Goal: Task Accomplishment & Management: Manage account settings

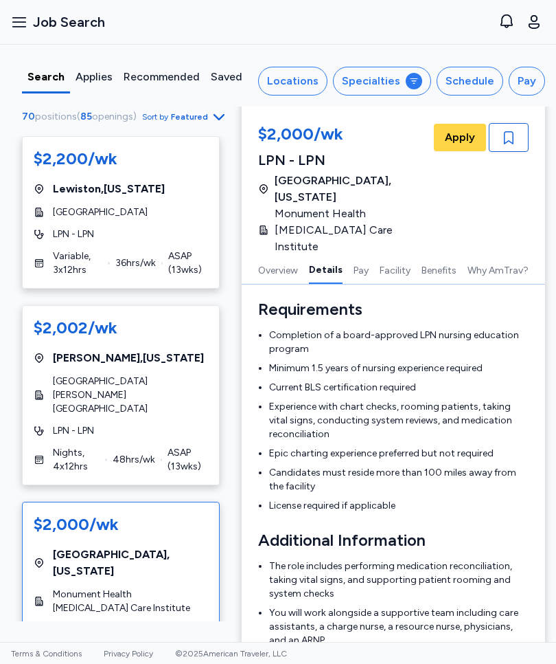
scroll to position [486, 0]
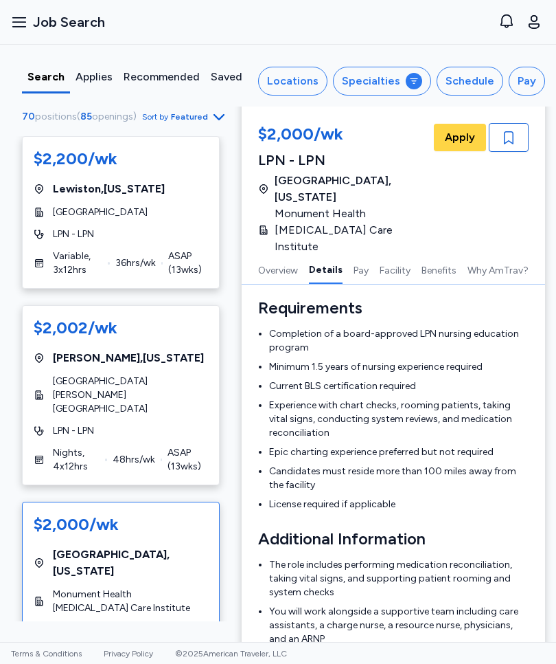
click at [462, 136] on span "Apply" at bounding box center [460, 137] width 30 height 16
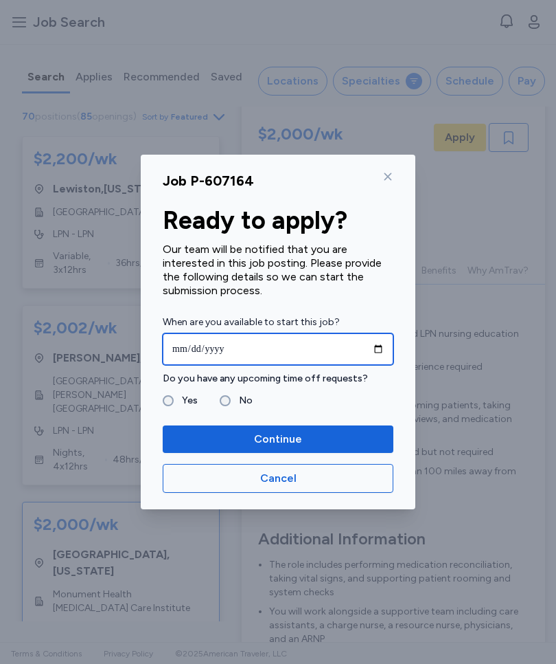
click at [255, 345] on input "date" at bounding box center [278, 349] width 231 height 32
type input "**********"
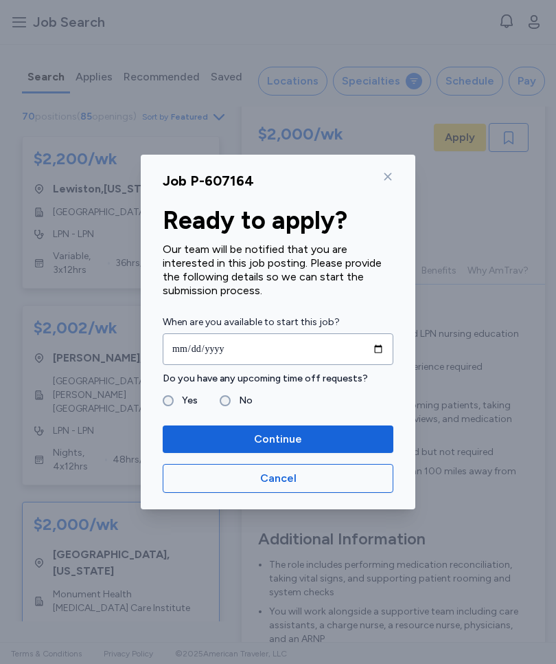
click at [338, 432] on span "Continue" at bounding box center [278, 439] width 209 height 16
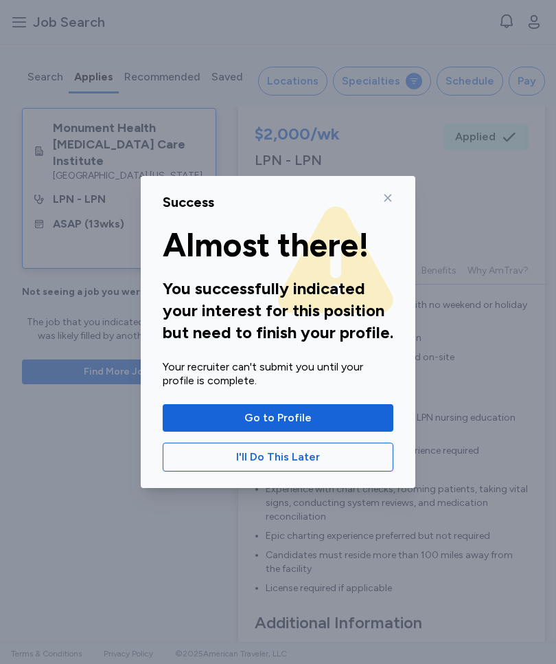
click at [330, 417] on span "Go to Profile" at bounding box center [278, 417] width 209 height 16
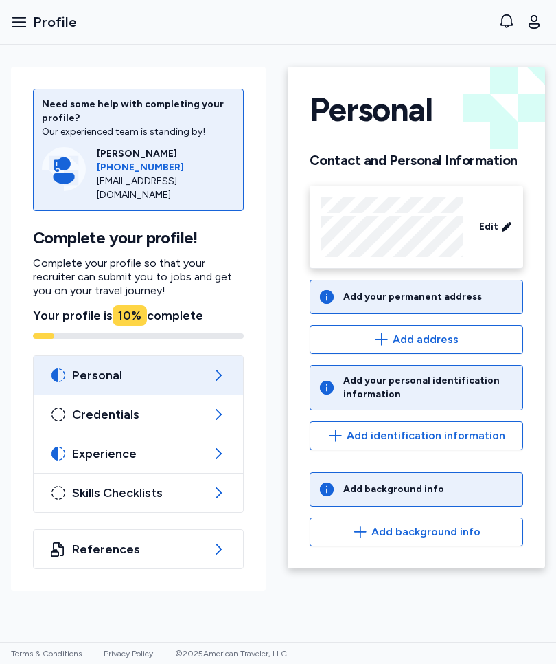
click at [440, 293] on div "Add your permanent address" at bounding box center [412, 297] width 139 height 14
click at [439, 341] on span "Add address" at bounding box center [426, 339] width 66 height 16
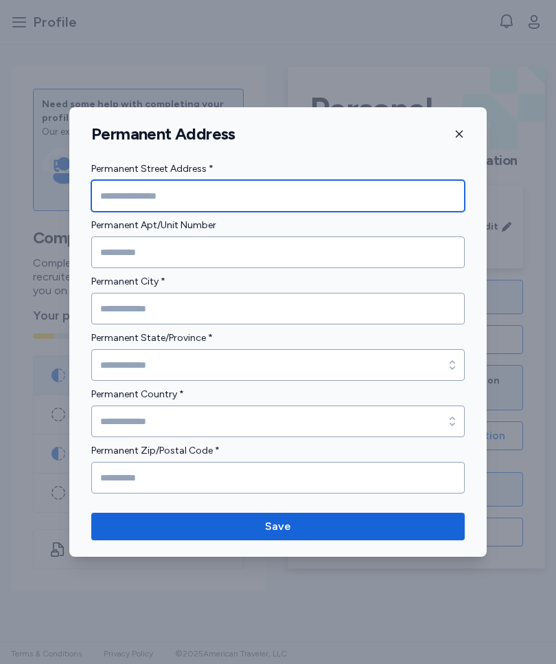
click at [185, 200] on input "Permanent Street Address *" at bounding box center [278, 196] width 374 height 32
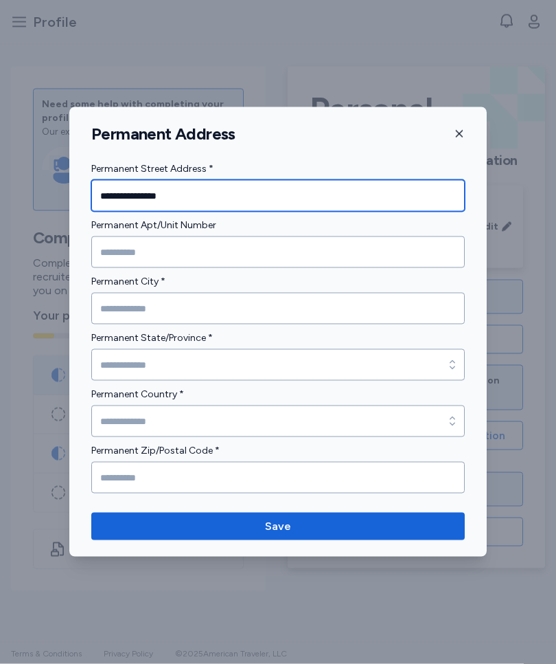
type input "**********"
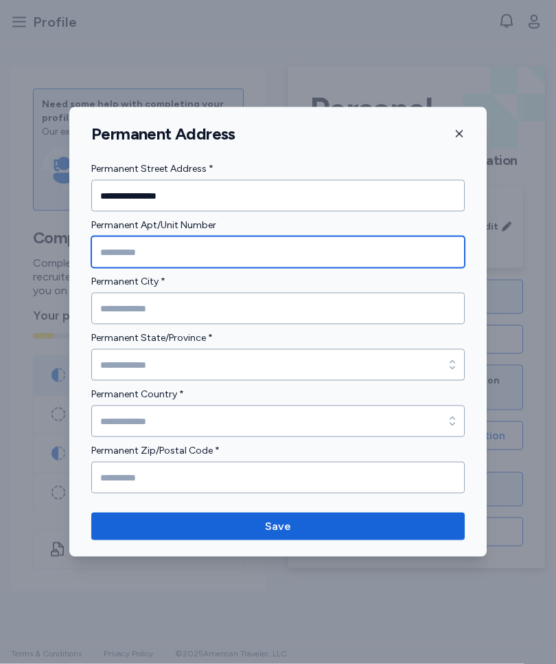
click at [179, 252] on input "Permanent Apt/Unit Number" at bounding box center [278, 252] width 374 height 32
type input "****"
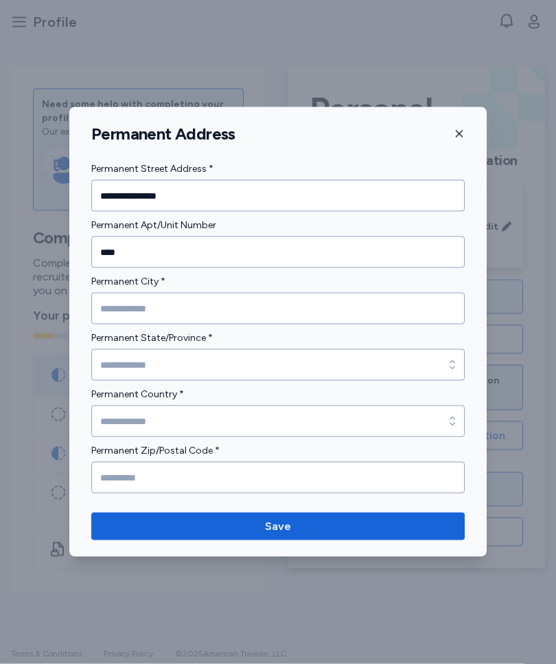
click at [208, 310] on input "Permanent City *" at bounding box center [278, 309] width 374 height 32
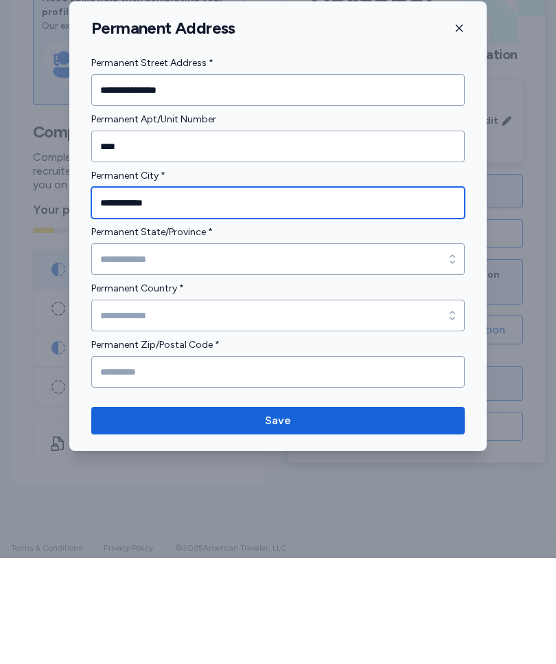
type input "**********"
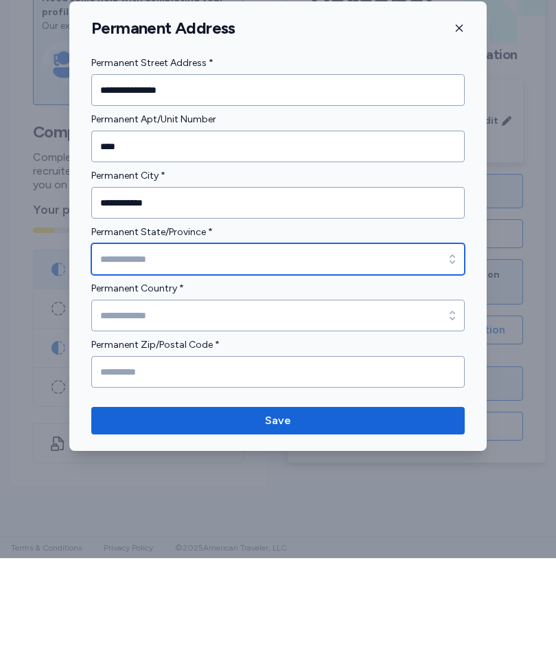
click at [221, 349] on input "Permanent State/Province *" at bounding box center [278, 365] width 374 height 32
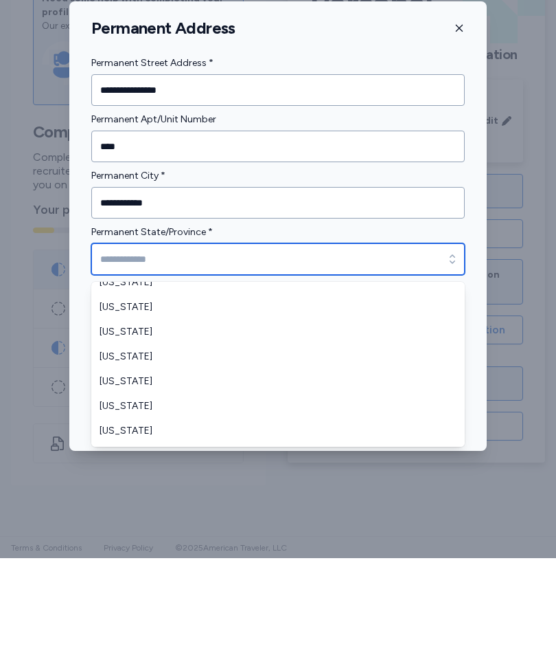
scroll to position [964, 0]
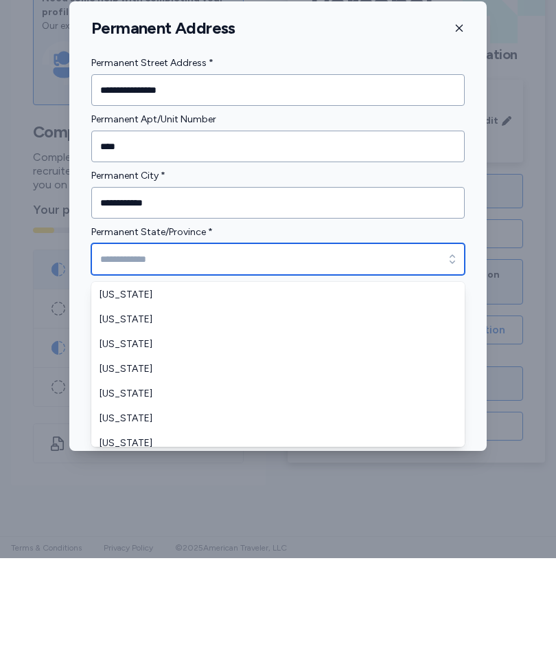
type input "*****"
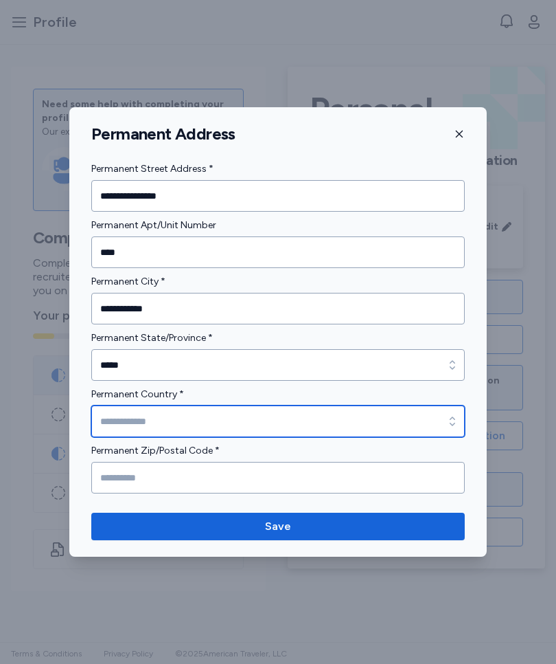
click at [247, 416] on input "Permanent Country *" at bounding box center [278, 421] width 374 height 32
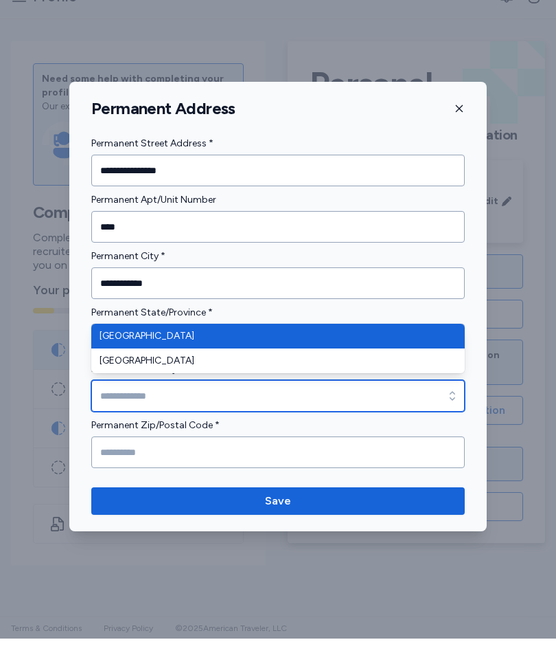
type input "**********"
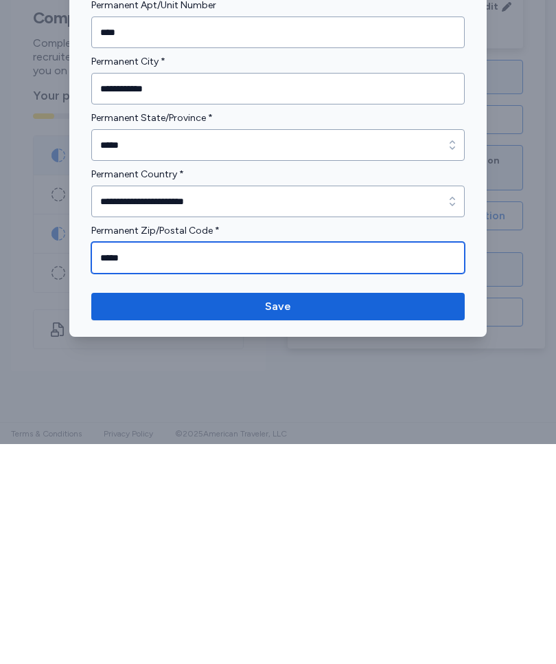
type input "*****"
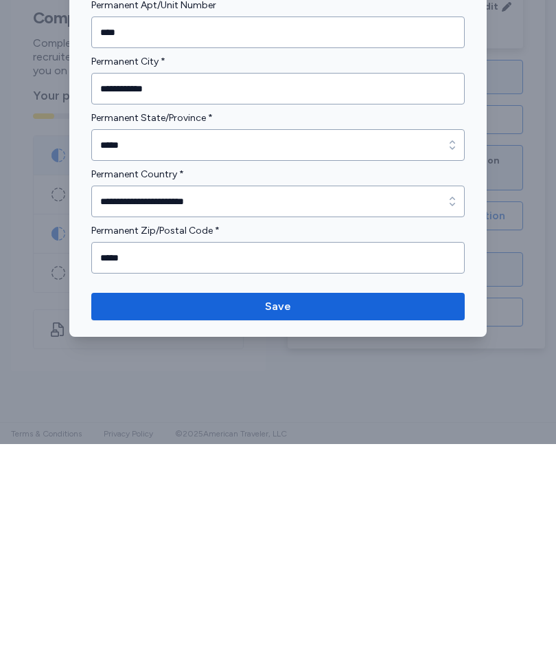
click at [288, 518] on span "Save" at bounding box center [278, 526] width 26 height 16
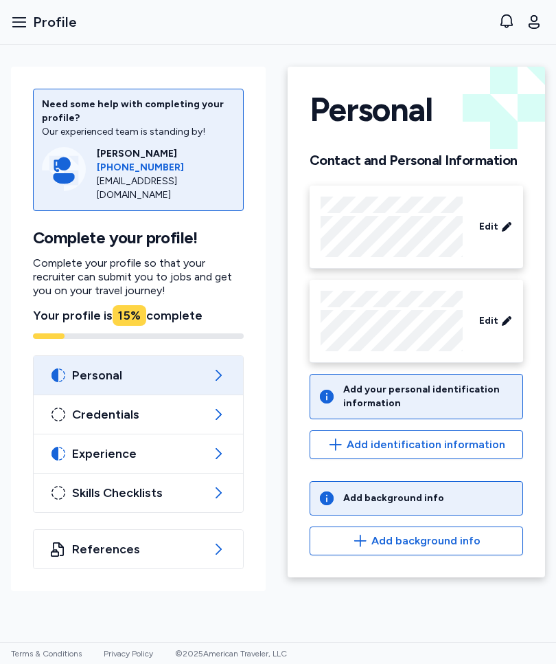
click at [460, 444] on span "Add identification information" at bounding box center [426, 444] width 159 height 16
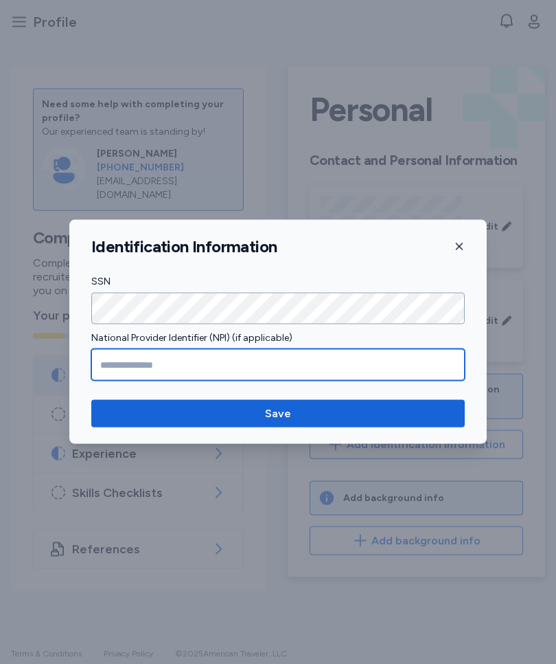
click at [187, 365] on input "National Provider Identifier (NPI) (if applicable)" at bounding box center [278, 365] width 374 height 32
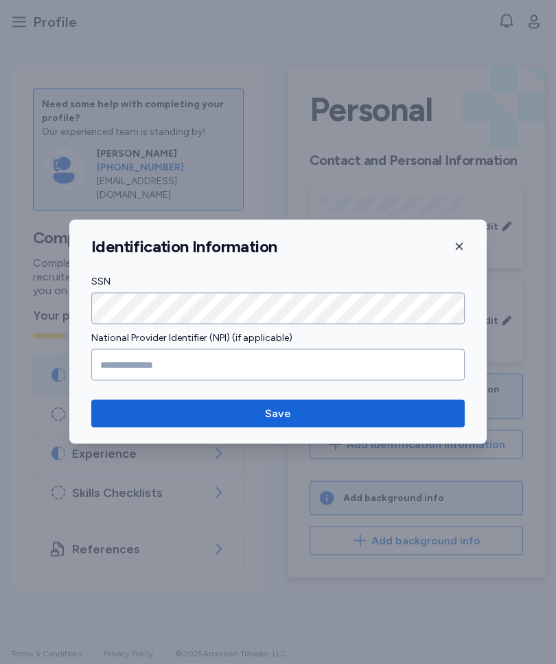
click at [305, 408] on span "Save" at bounding box center [278, 413] width 352 height 16
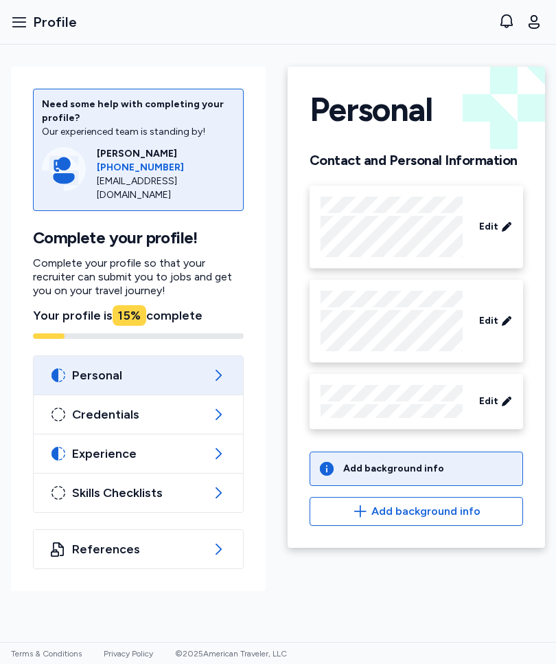
click at [454, 514] on span "Add background info" at bounding box center [426, 511] width 109 height 16
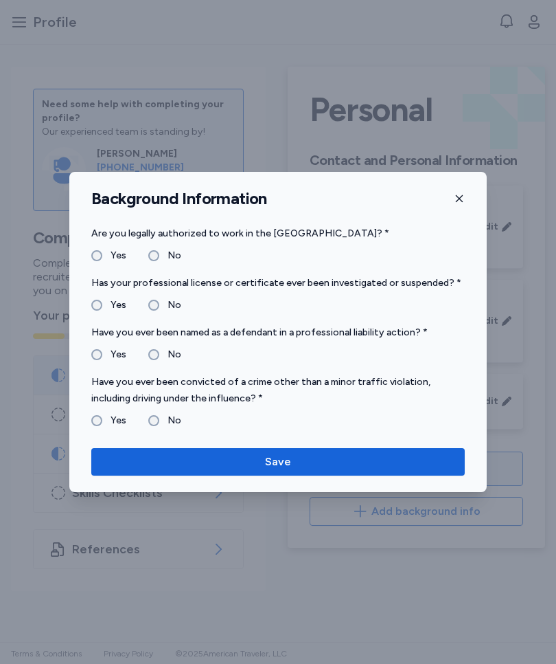
click at [103, 256] on label "Yes" at bounding box center [114, 255] width 24 height 16
click at [162, 306] on label "No" at bounding box center [170, 305] width 22 height 16
click at [159, 422] on label "No" at bounding box center [170, 420] width 22 height 16
click at [323, 457] on span "Save" at bounding box center [278, 461] width 352 height 16
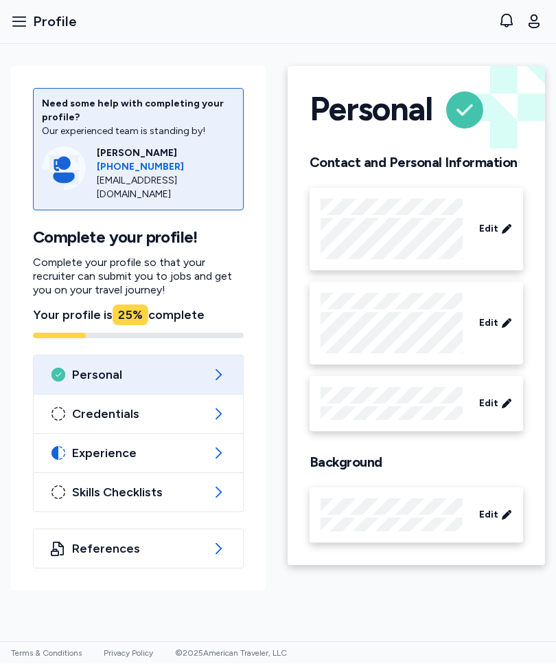
click at [197, 410] on span "Credentials" at bounding box center [138, 414] width 133 height 16
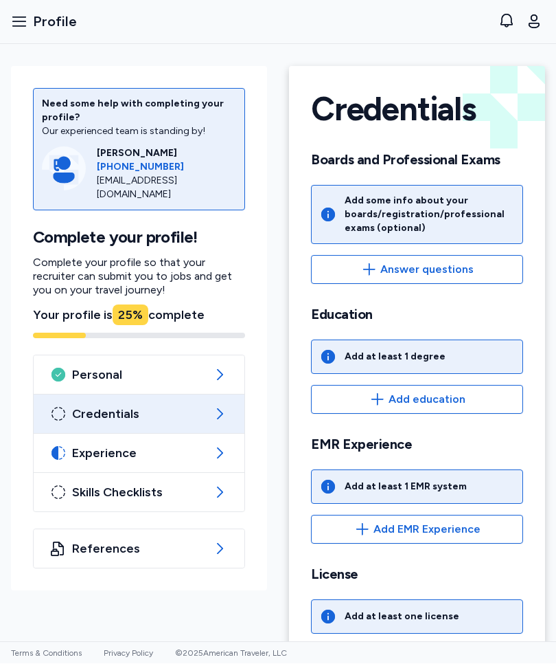
click at [422, 272] on span "Answer questions" at bounding box center [427, 270] width 93 height 16
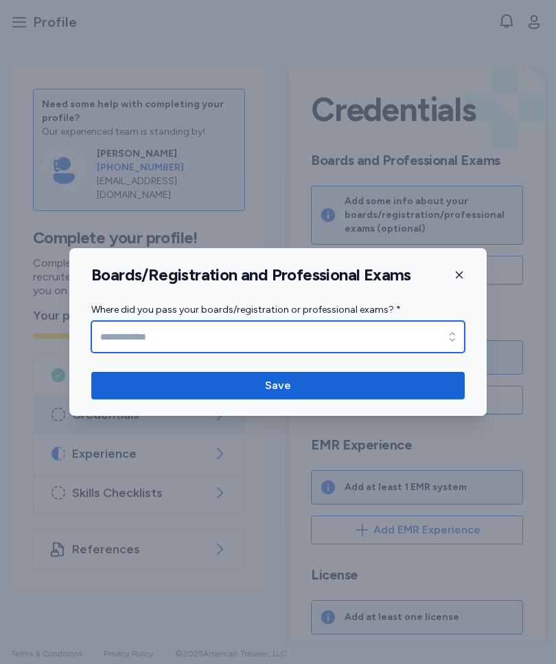
click at [180, 335] on input "Where did you pass your boards/registration or professional exams? *" at bounding box center [278, 337] width 374 height 32
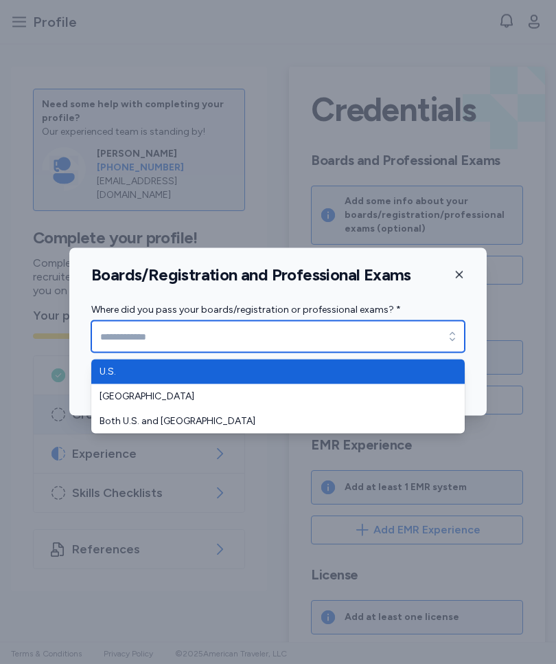
type input "****"
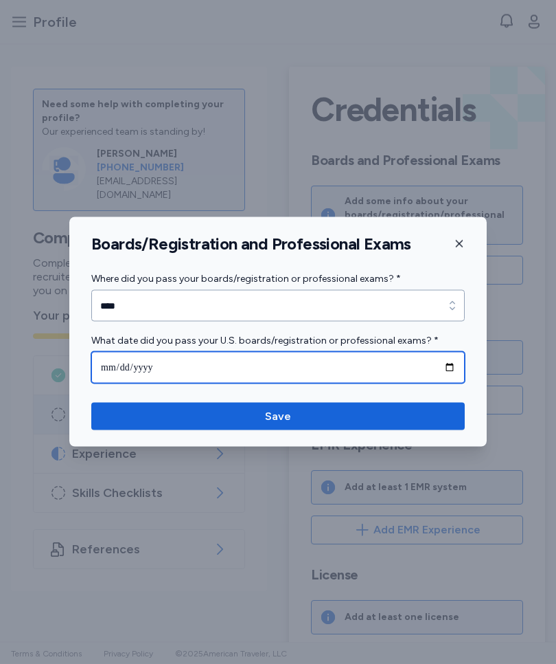
click at [301, 366] on input "date" at bounding box center [278, 368] width 374 height 32
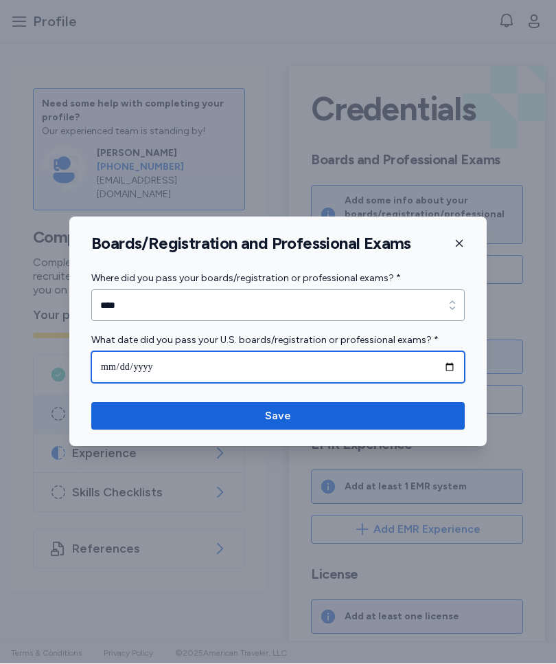
type input "**********"
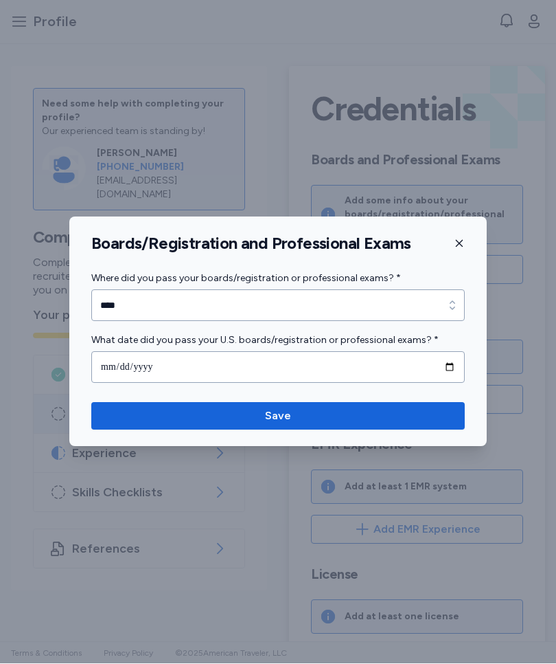
click at [308, 416] on span "Save" at bounding box center [278, 416] width 352 height 16
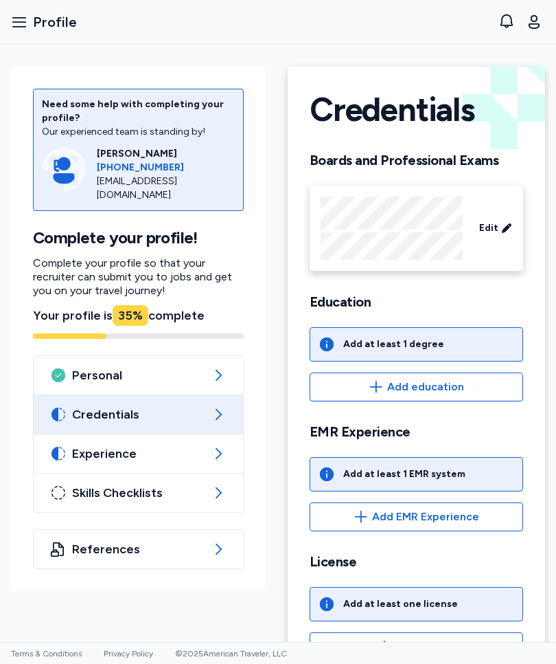
click at [495, 230] on span "Edit" at bounding box center [488, 228] width 19 height 14
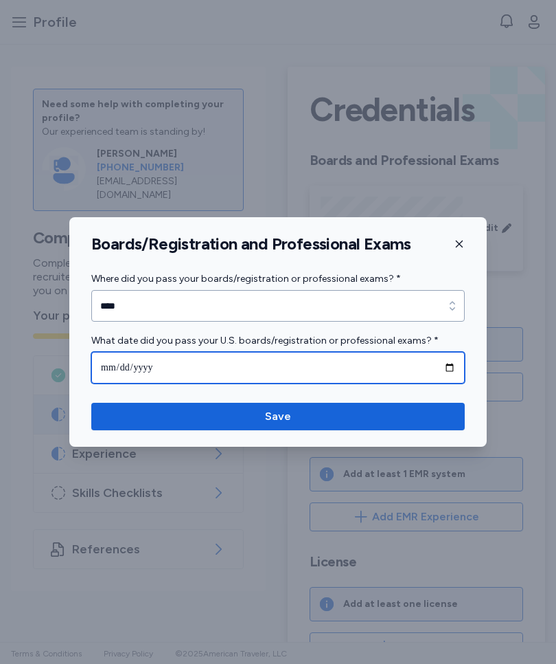
click at [188, 370] on input "**********" at bounding box center [278, 368] width 374 height 32
type input "**********"
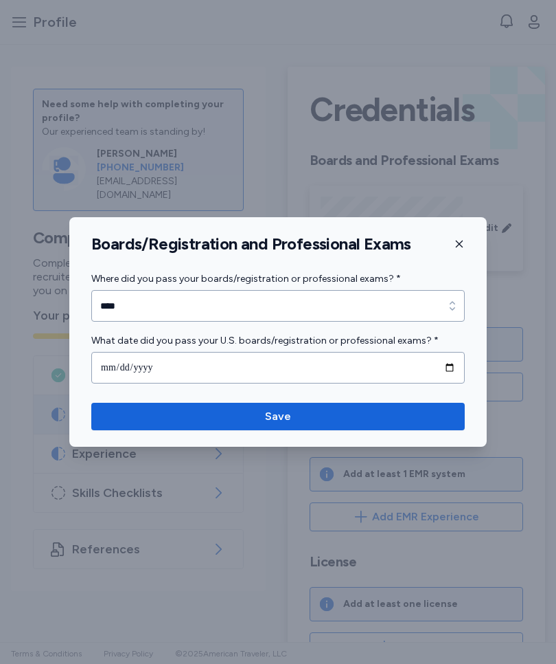
click at [328, 412] on span "Save" at bounding box center [278, 416] width 352 height 16
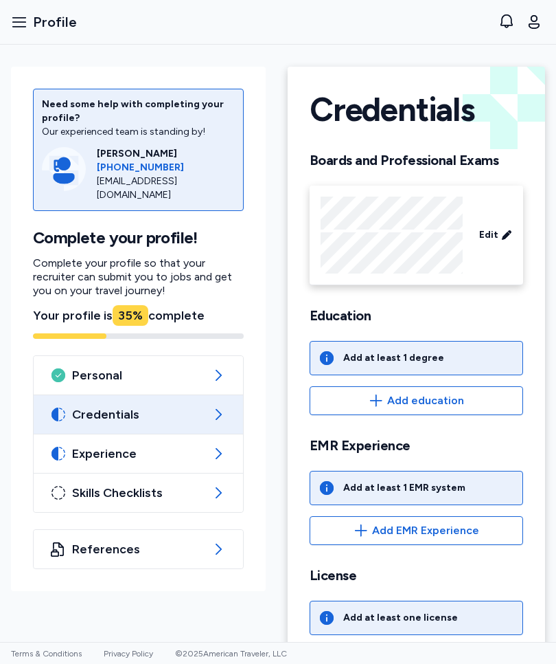
click at [443, 400] on span "Add education" at bounding box center [425, 400] width 77 height 16
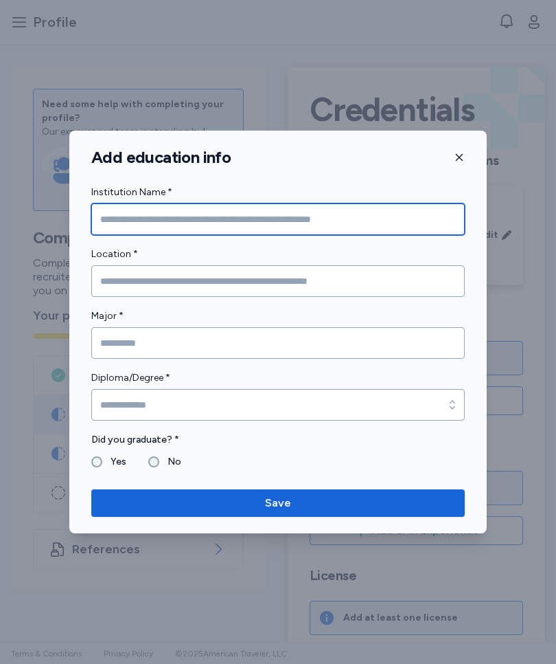
click at [212, 224] on input "Institution Name *" at bounding box center [278, 219] width 374 height 32
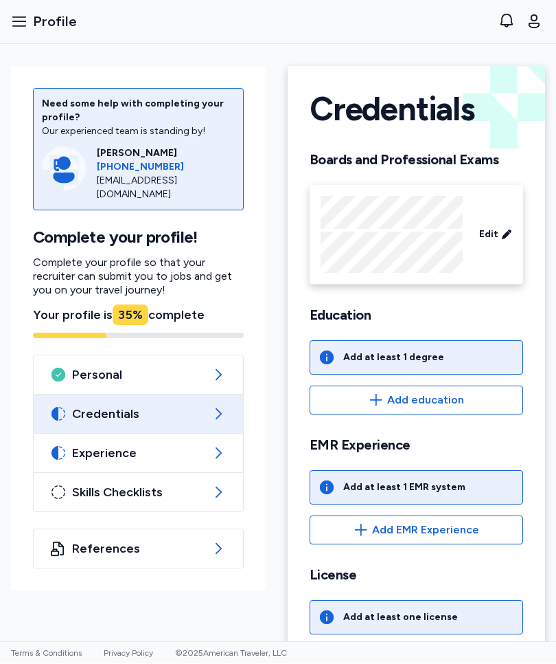
click at [460, 526] on span "Add EMR Experience" at bounding box center [425, 530] width 107 height 16
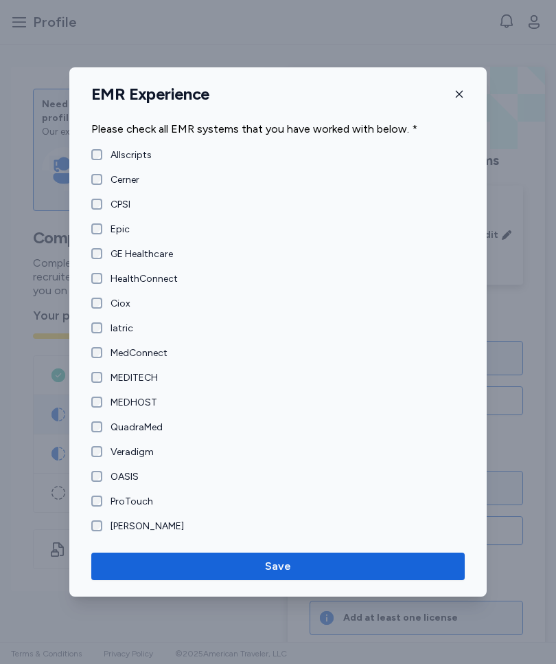
click at [104, 185] on label "Cerner" at bounding box center [120, 180] width 37 height 14
click at [107, 234] on label "Epic" at bounding box center [115, 230] width 27 height 14
click at [107, 378] on label "MEDITECH" at bounding box center [130, 378] width 56 height 14
click at [108, 524] on label "[PERSON_NAME]" at bounding box center [143, 526] width 82 height 14
click at [319, 557] on button "Save" at bounding box center [278, 565] width 374 height 27
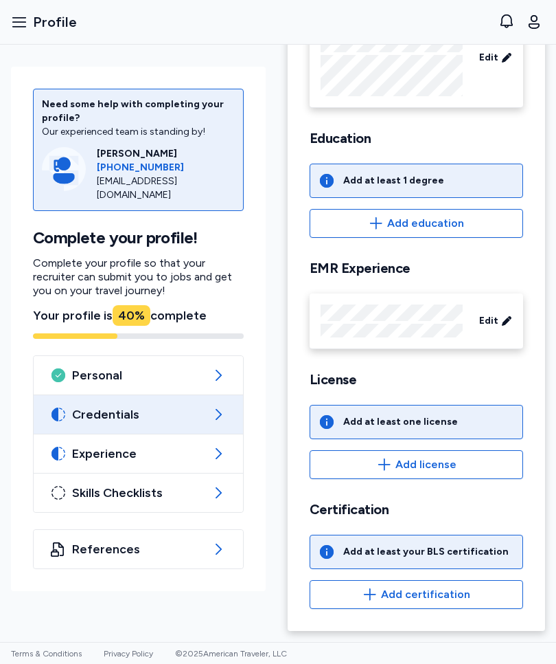
scroll to position [177, 0]
click at [447, 466] on span "Add license" at bounding box center [426, 464] width 61 height 16
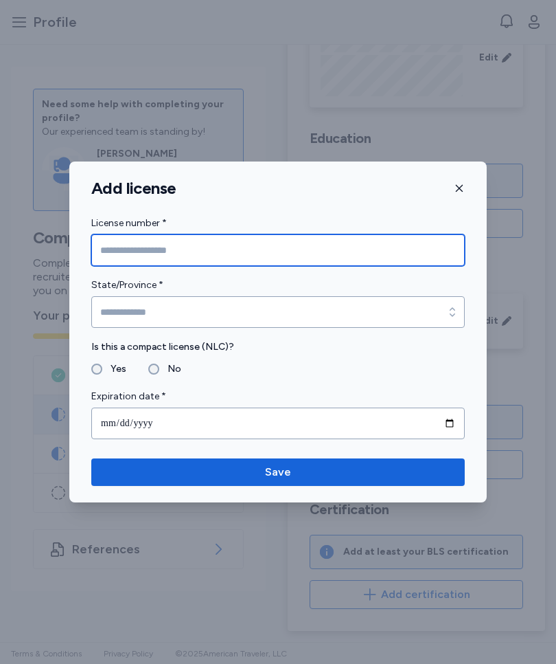
click at [172, 251] on input "License number *" at bounding box center [278, 250] width 374 height 32
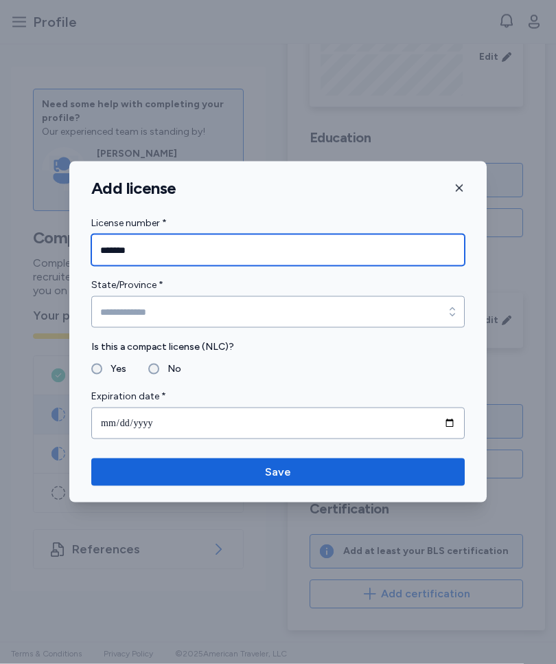
type input "*******"
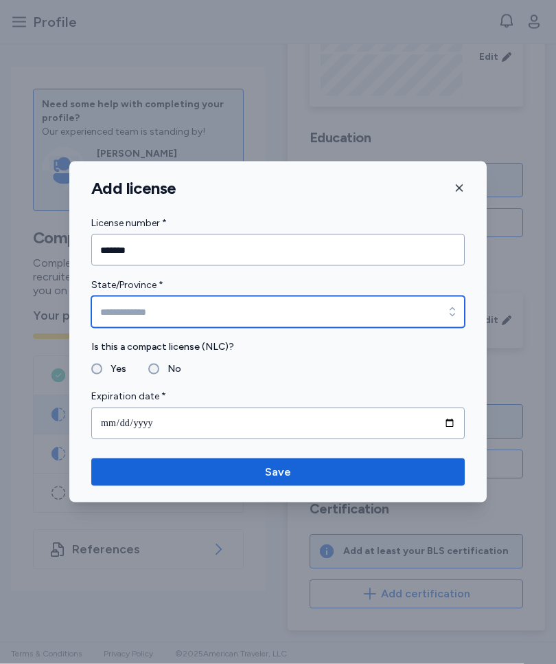
click at [188, 312] on input "State/Province *" at bounding box center [278, 312] width 374 height 32
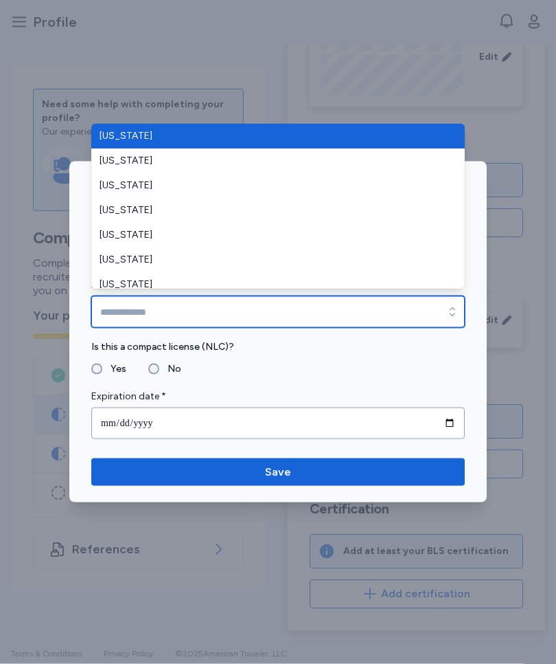
type input "********"
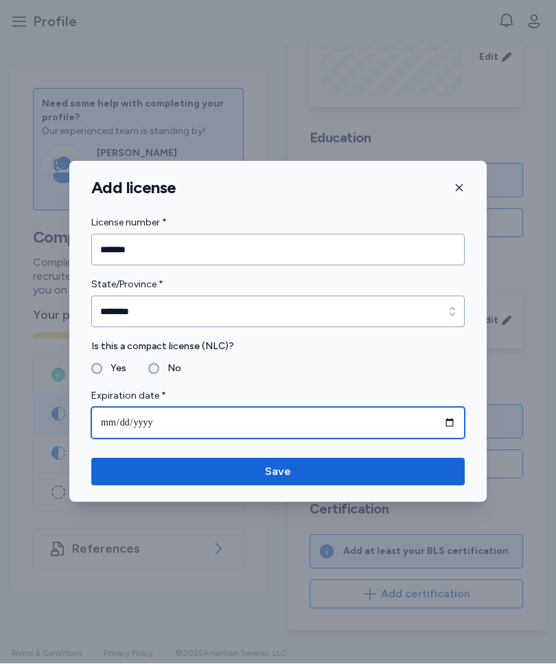
click at [146, 421] on input "date" at bounding box center [278, 423] width 374 height 32
type input "**********"
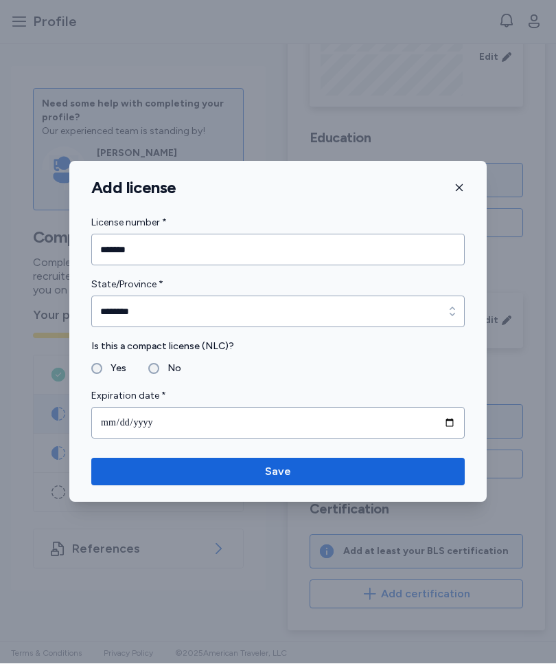
click at [352, 473] on span "Save" at bounding box center [278, 472] width 352 height 16
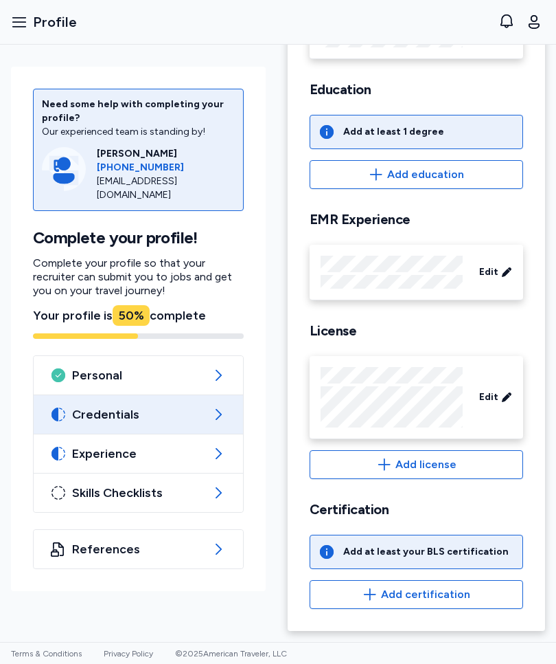
scroll to position [226, 0]
click at [455, 593] on span "Add certification" at bounding box center [425, 594] width 89 height 16
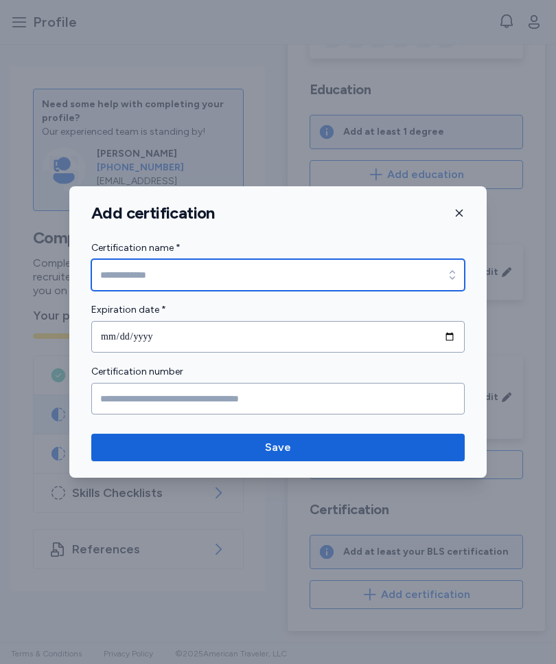
click at [179, 278] on input "Certification name *" at bounding box center [278, 275] width 374 height 32
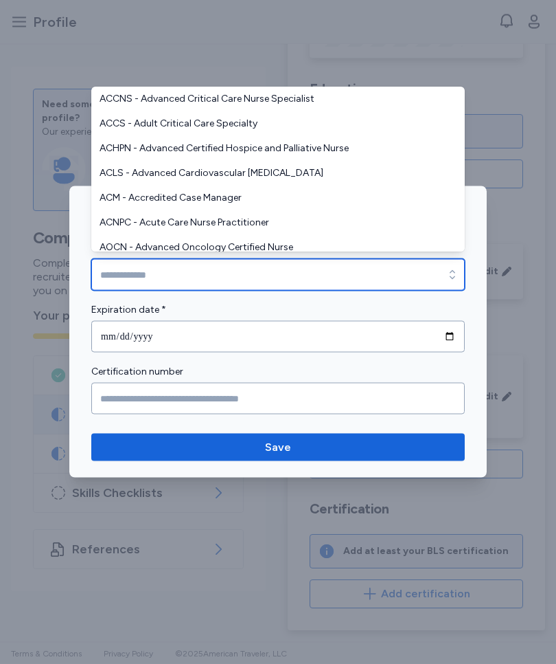
scroll to position [0, 0]
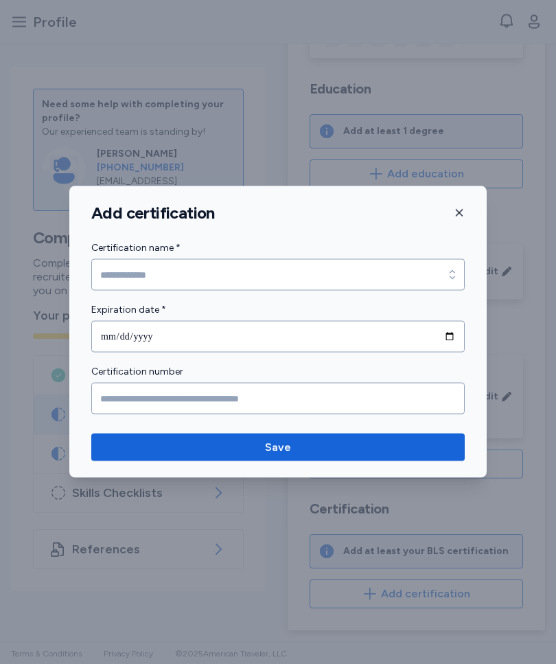
click at [286, 302] on label "Expiration date *" at bounding box center [278, 310] width 374 height 16
click at [350, 442] on span "Save" at bounding box center [278, 447] width 352 height 16
click at [464, 209] on icon "button" at bounding box center [459, 212] width 11 height 11
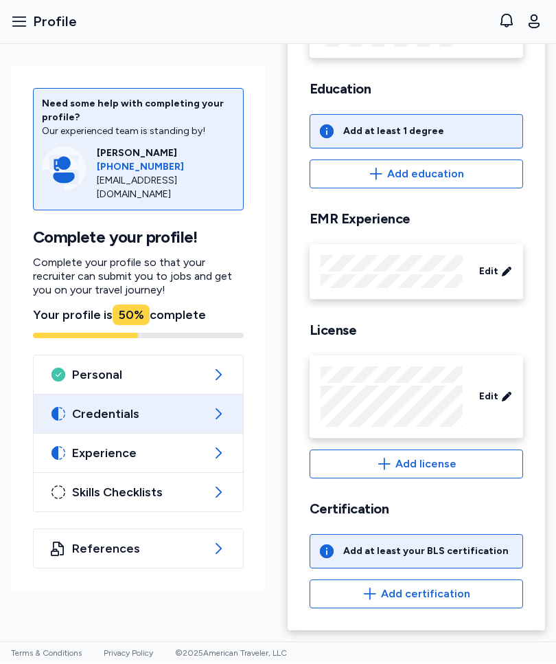
click at [148, 451] on span "Experience" at bounding box center [138, 453] width 133 height 16
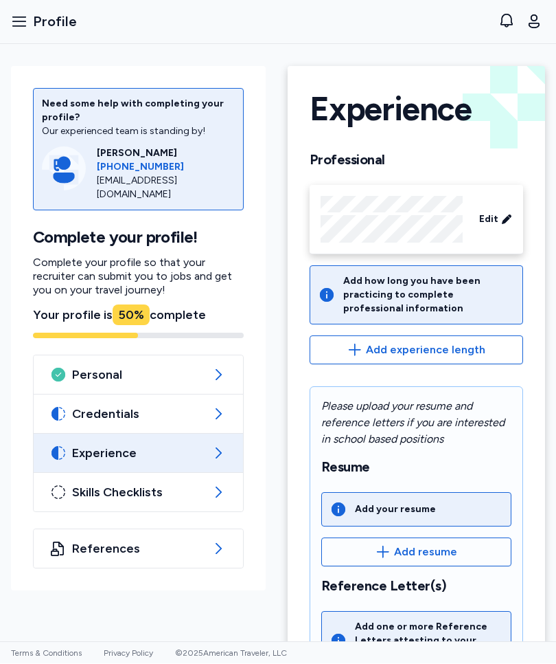
click at [464, 348] on span "Add experience length" at bounding box center [426, 350] width 120 height 16
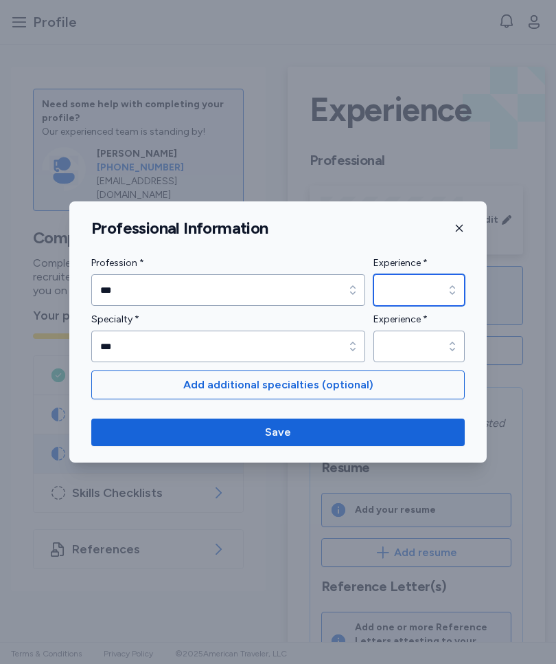
click at [454, 287] on icon "button" at bounding box center [452, 289] width 5 height 9
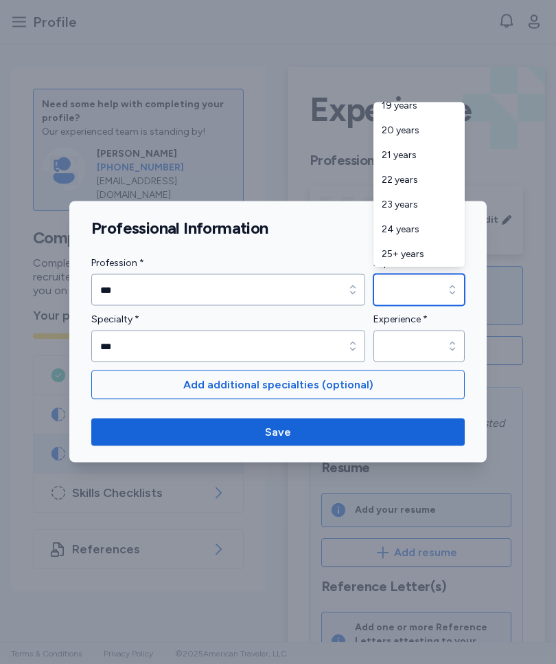
scroll to position [552, 0]
type input "*********"
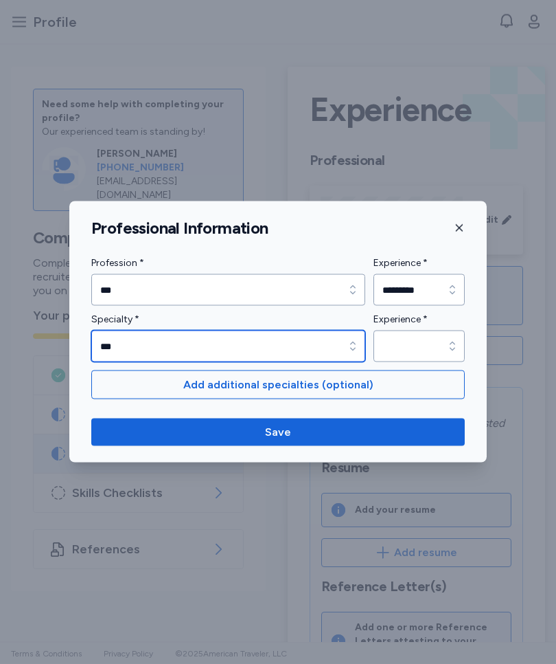
click at [348, 347] on icon "button" at bounding box center [353, 346] width 14 height 14
type input "***"
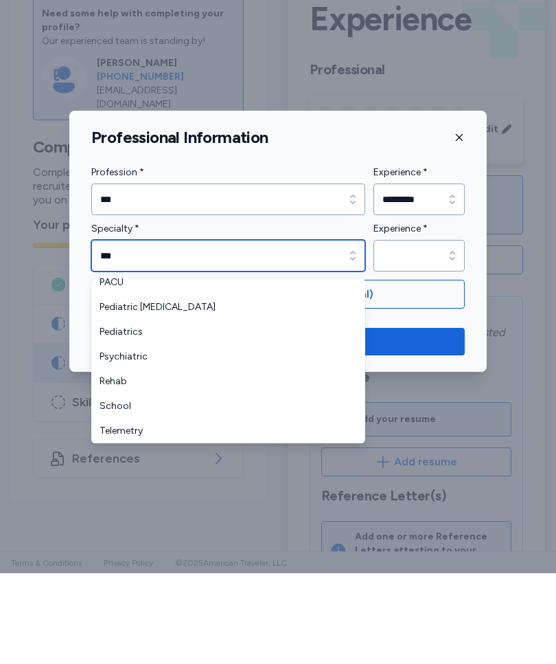
scroll to position [453, 0]
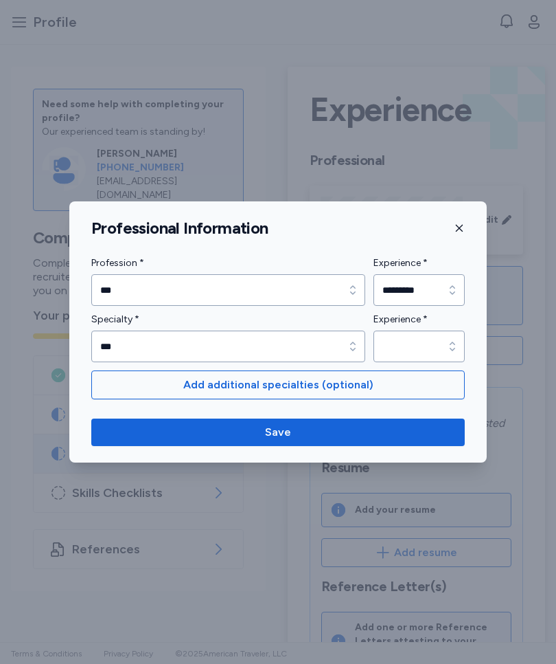
click at [523, 475] on div at bounding box center [278, 332] width 556 height 664
click at [457, 348] on icon "button" at bounding box center [453, 346] width 14 height 14
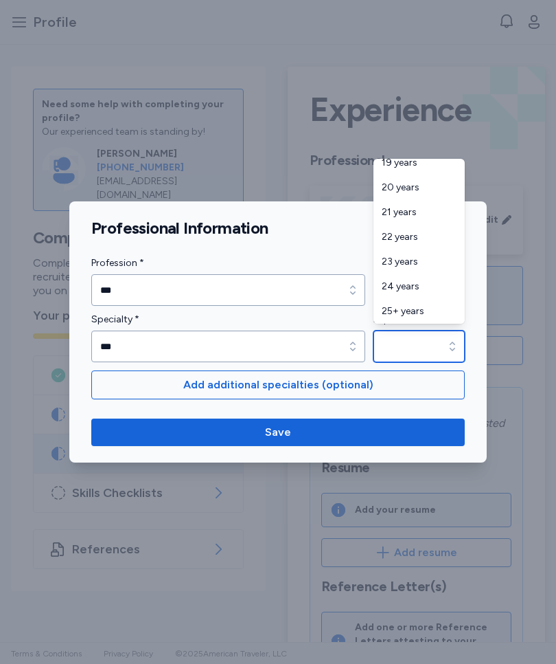
scroll to position [552, 0]
type input "*********"
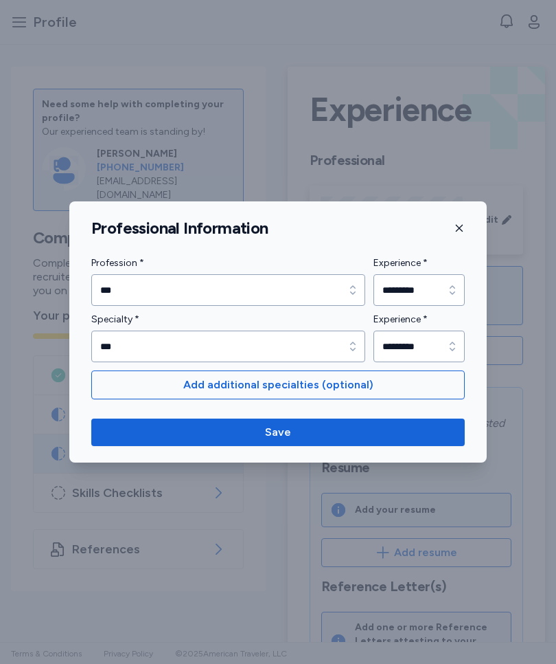
click at [342, 384] on span "Add additional specialties (optional)" at bounding box center [278, 384] width 190 height 16
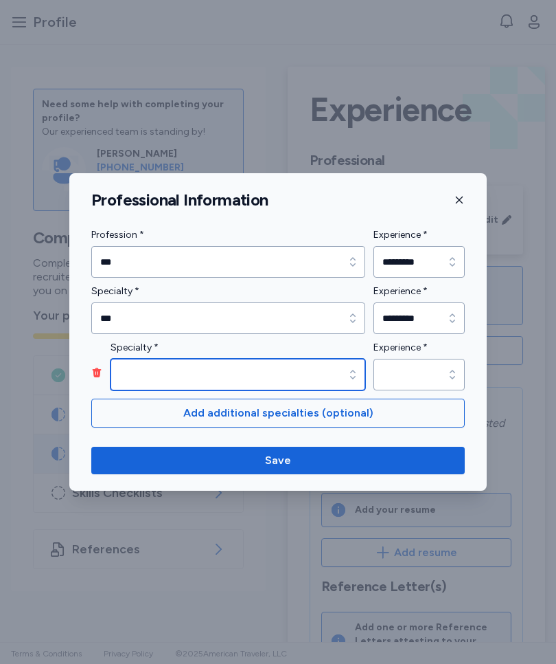
click at [357, 375] on icon "button" at bounding box center [353, 374] width 14 height 14
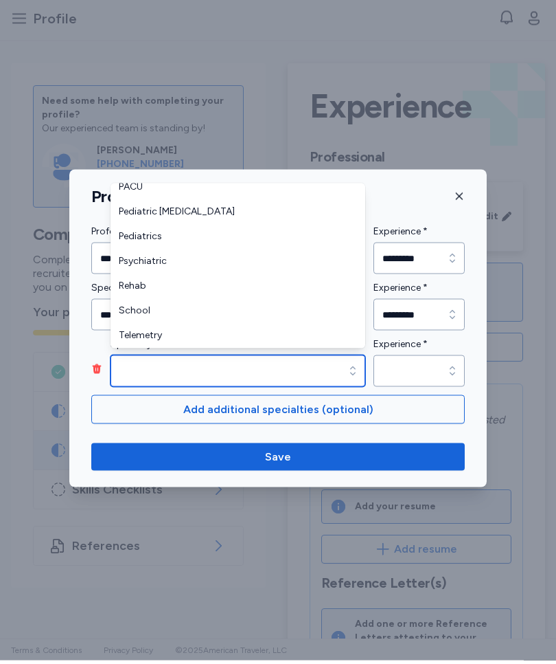
scroll to position [429, 0]
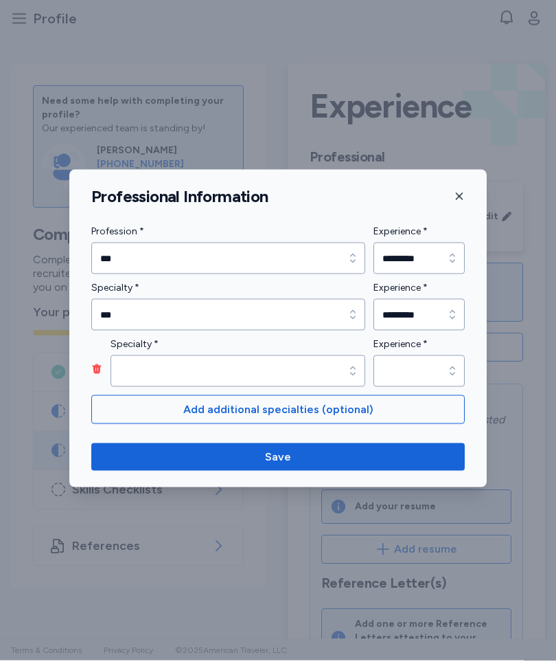
click at [463, 202] on icon "button" at bounding box center [459, 199] width 11 height 11
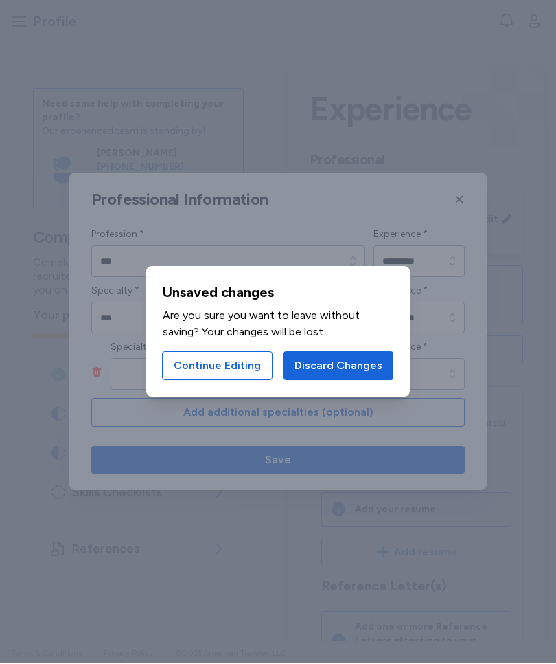
click at [365, 368] on span "Discard Changes" at bounding box center [339, 366] width 88 height 16
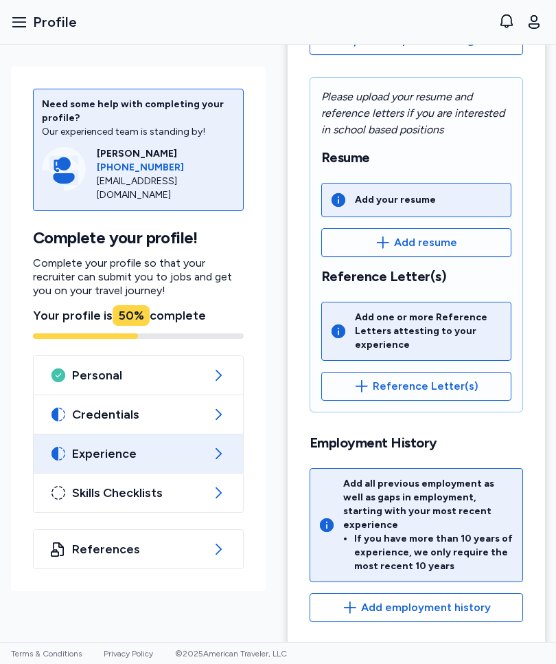
scroll to position [309, 0]
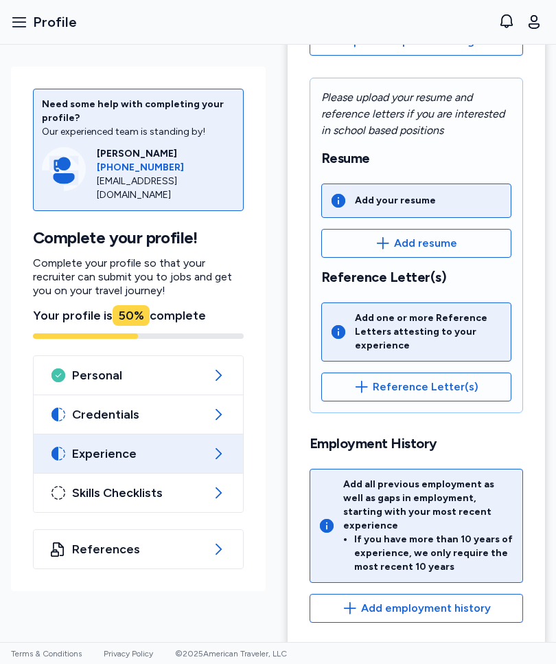
click at [160, 494] on span "Skills Checklists" at bounding box center [138, 492] width 133 height 16
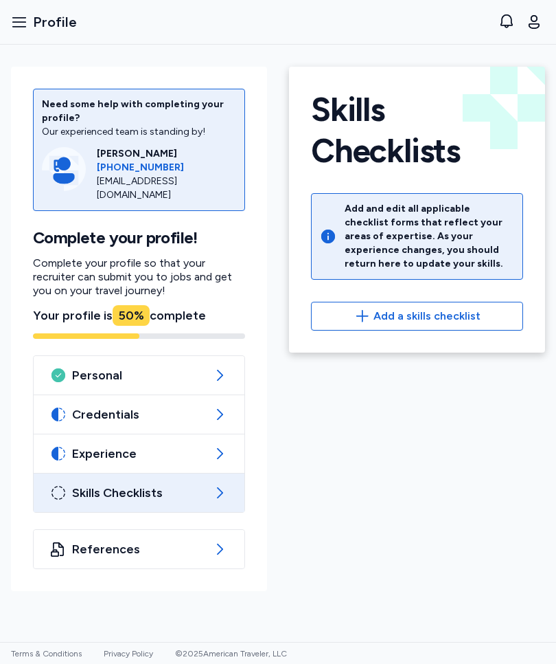
click at [452, 319] on span "Add a skills checklist" at bounding box center [427, 316] width 107 height 16
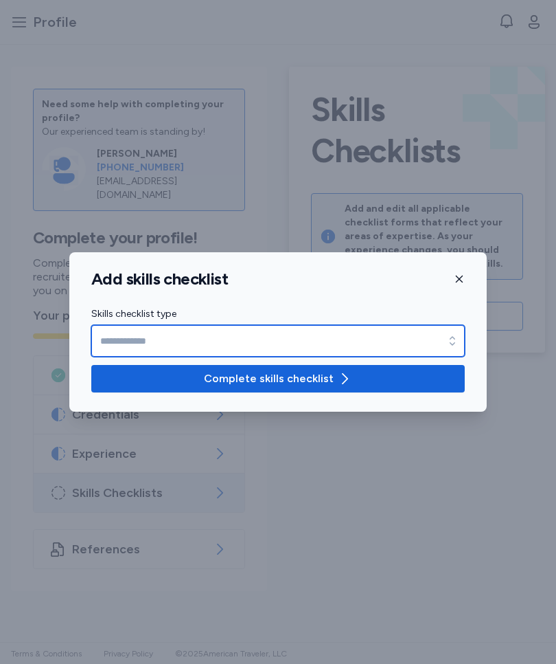
click at [382, 341] on input "Skills checklist type" at bounding box center [278, 341] width 374 height 32
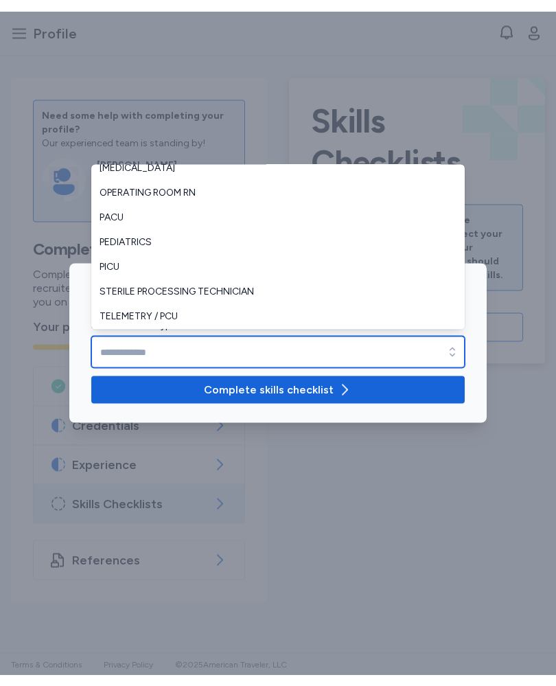
scroll to position [305, 0]
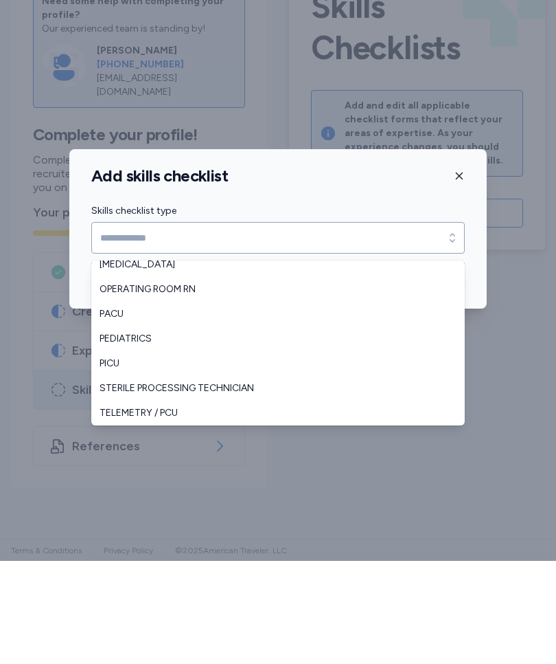
click at [464, 284] on button "button" at bounding box center [459, 279] width 11 height 21
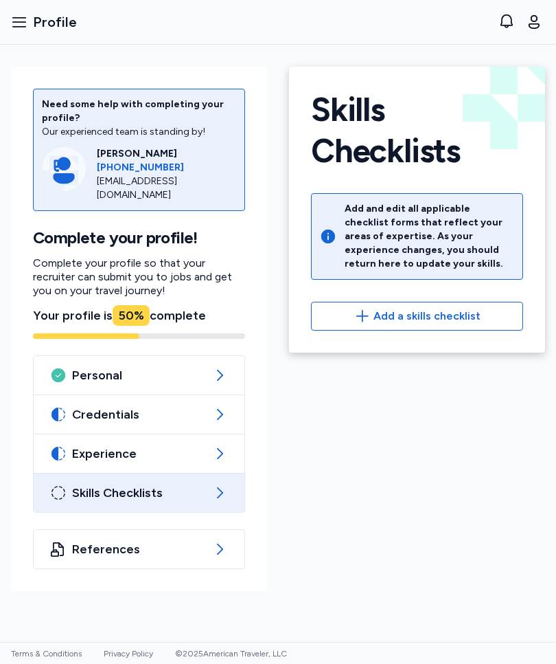
click at [183, 547] on span "References" at bounding box center [139, 549] width 134 height 16
